Goal: Task Accomplishment & Management: Use online tool/utility

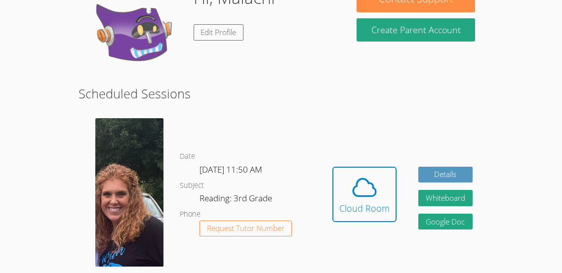
scroll to position [109, 0]
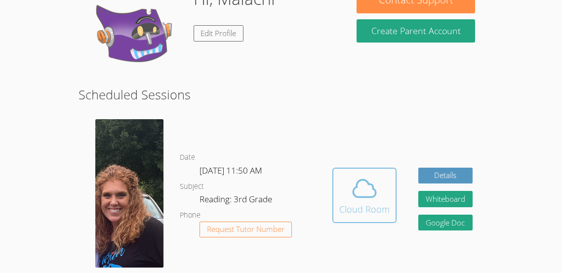
click at [362, 198] on icon at bounding box center [365, 188] width 28 height 28
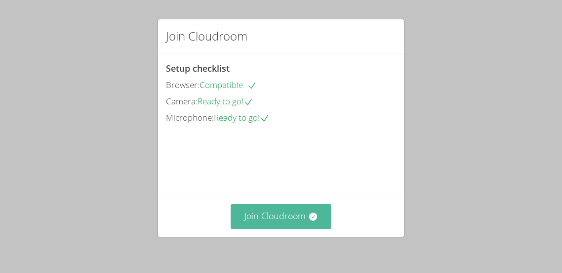
click at [301, 215] on button "Join Cloudroom" at bounding box center [281, 216] width 101 height 24
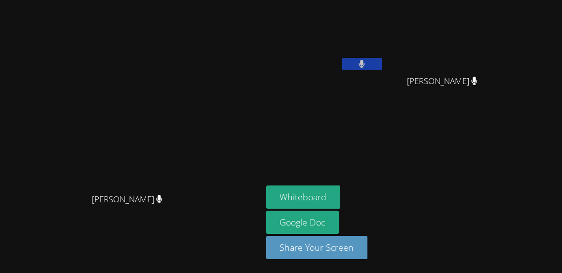
click at [205, 188] on video at bounding box center [131, 116] width 148 height 143
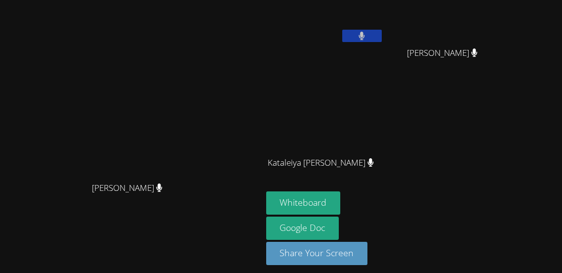
scroll to position [30, 0]
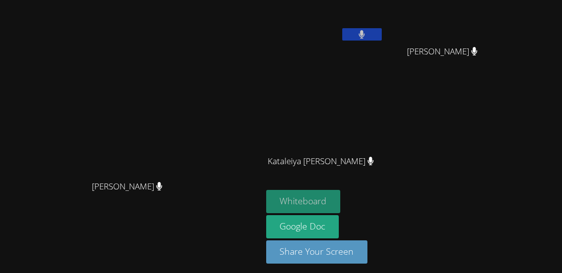
click at [341, 197] on button "Whiteboard" at bounding box center [303, 201] width 75 height 23
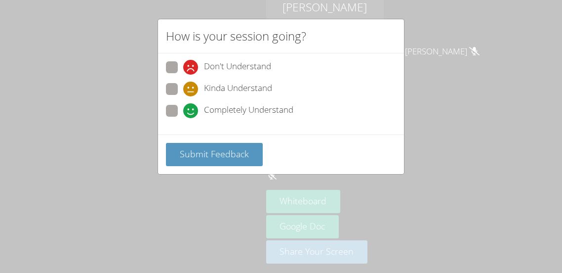
scroll to position [33, 0]
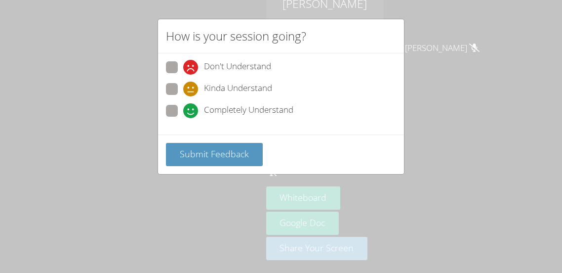
click at [230, 108] on span "Completely Understand" at bounding box center [248, 110] width 89 height 15
click at [192, 108] on input "Completely Understand" at bounding box center [187, 109] width 8 height 8
radio input "true"
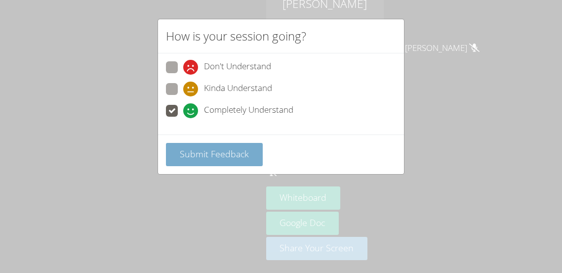
click at [247, 149] on button "Submit Feedback" at bounding box center [214, 154] width 97 height 23
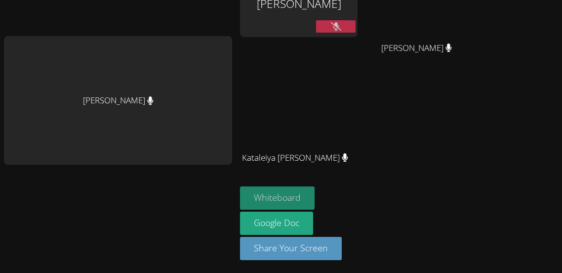
click at [271, 195] on button "Whiteboard" at bounding box center [277, 197] width 75 height 23
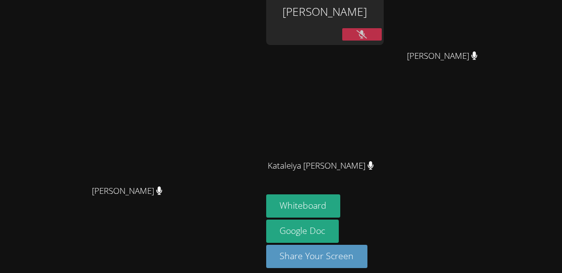
scroll to position [7, 0]
